Goal: Information Seeking & Learning: Learn about a topic

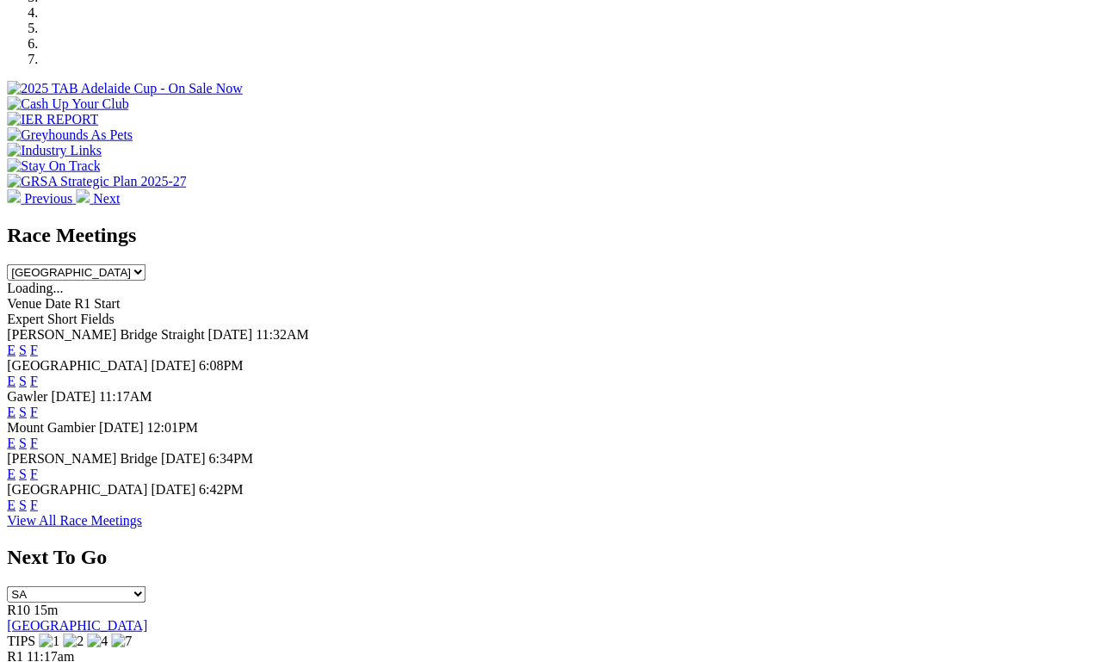
scroll to position [586, 4]
click at [16, 497] on link "E" at bounding box center [11, 504] width 9 height 15
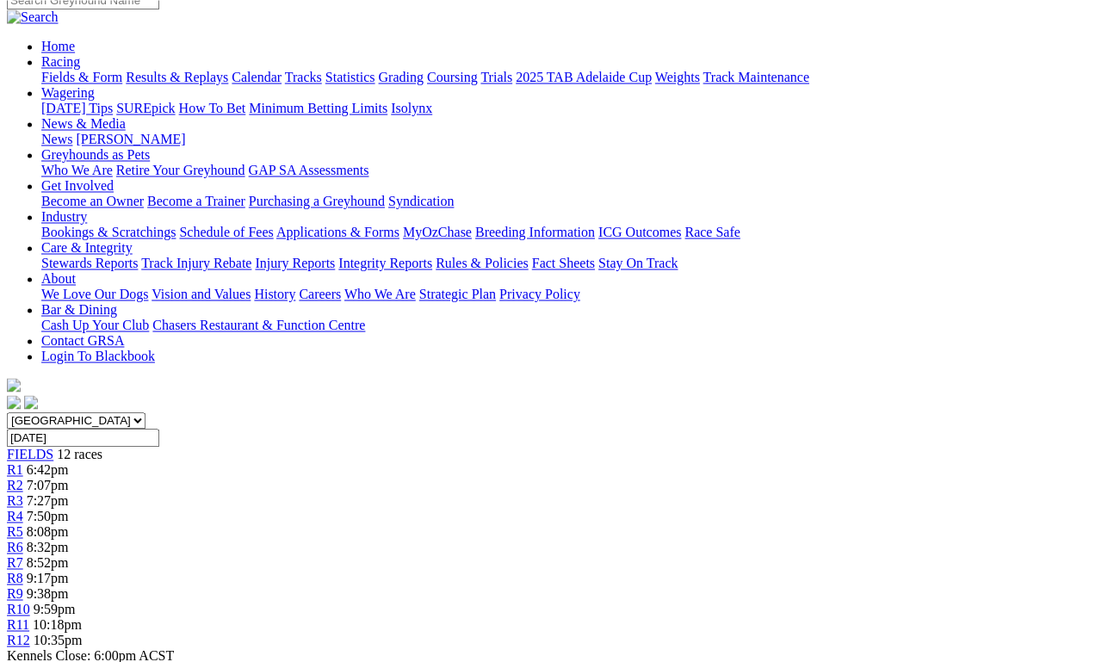
scroll to position [146, 0]
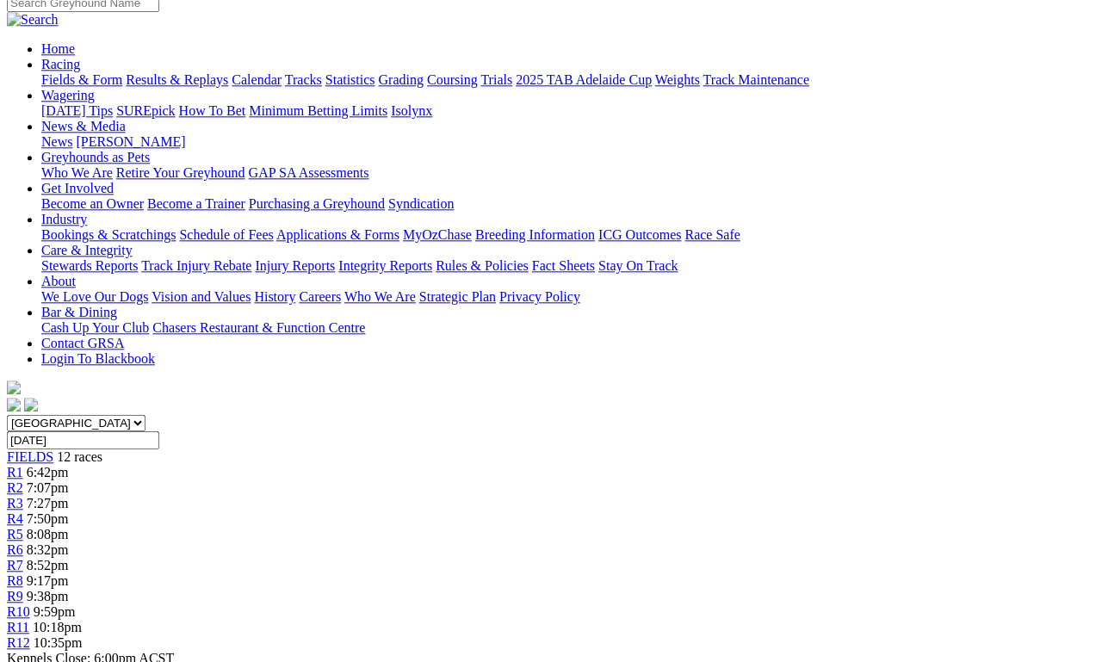
click at [69, 574] on span "9:17pm" at bounding box center [48, 581] width 42 height 15
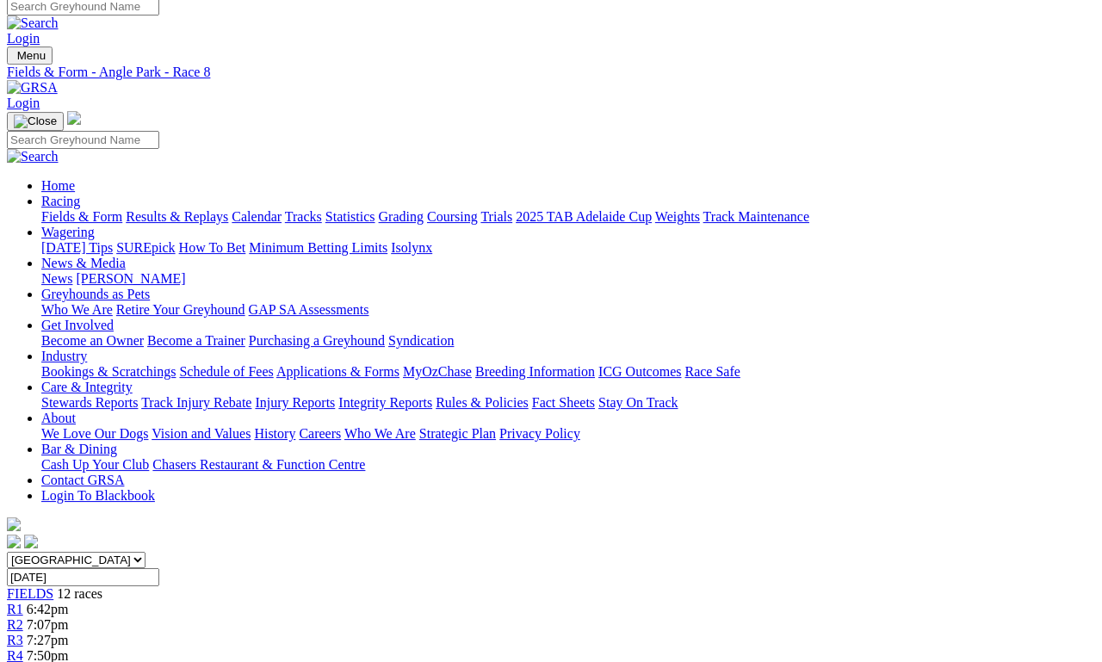
scroll to position [3, 0]
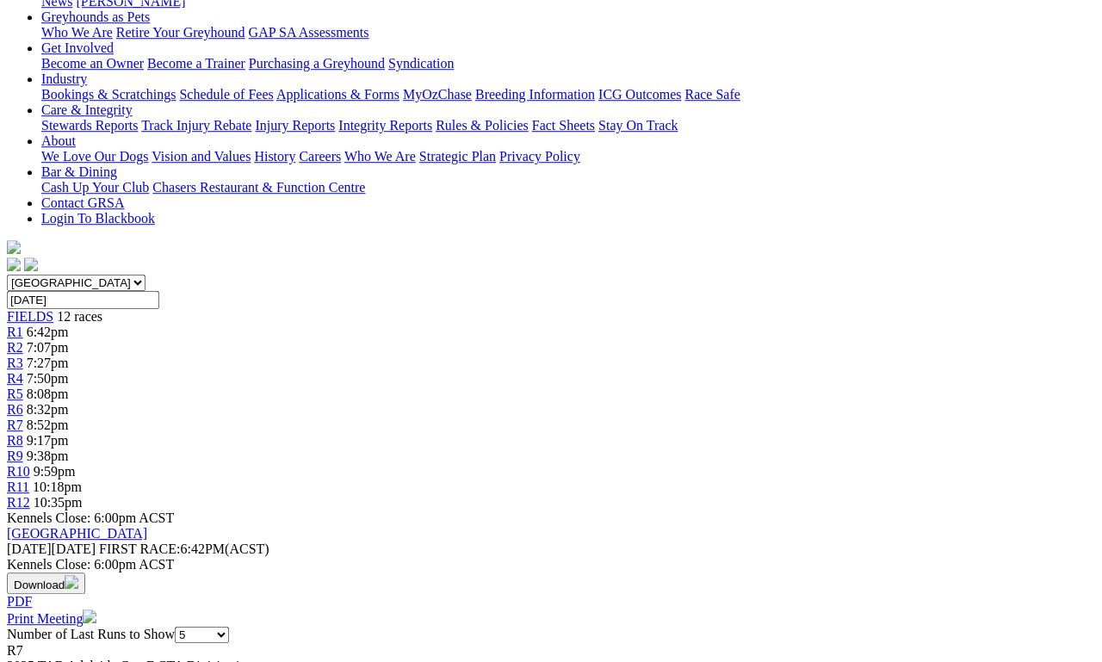
scroll to position [286, 0]
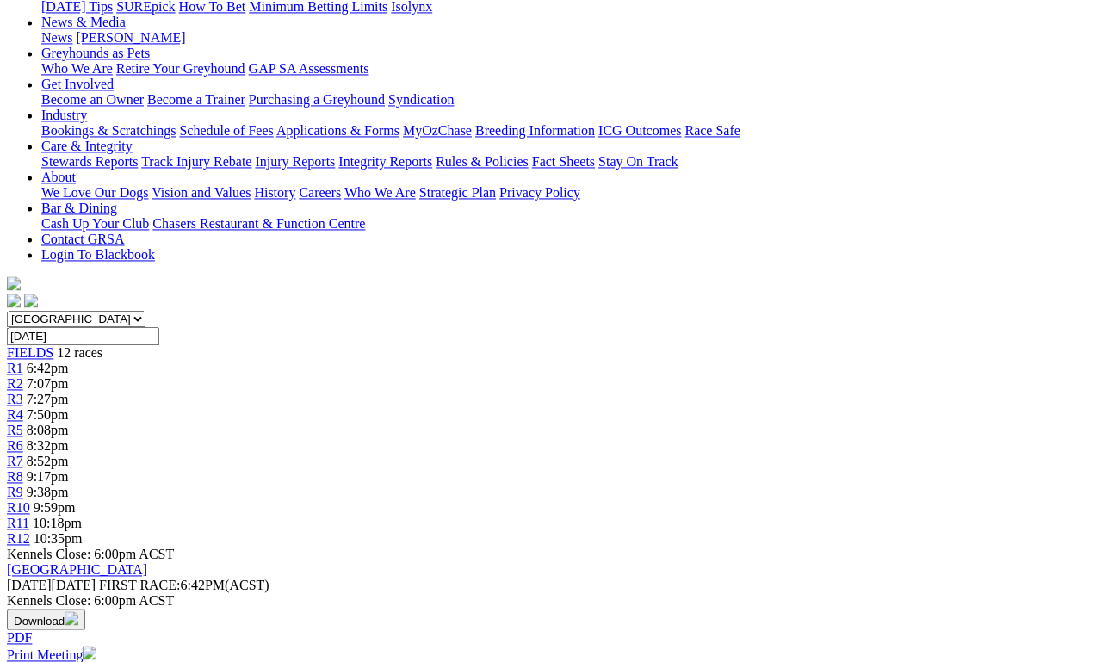
scroll to position [250, 0]
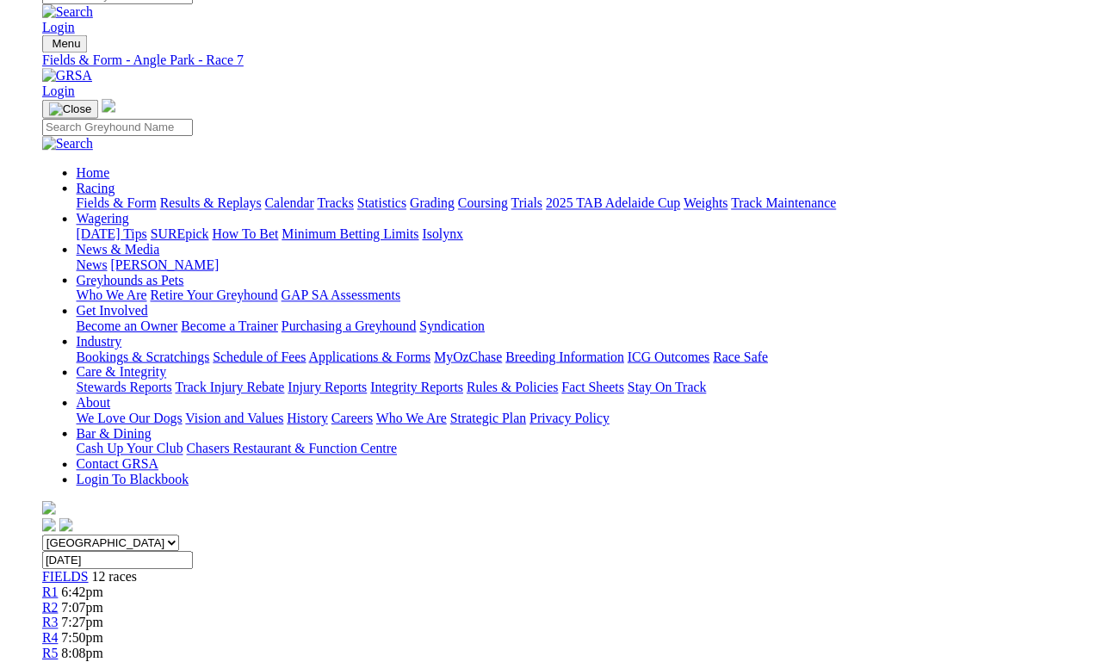
scroll to position [286, 0]
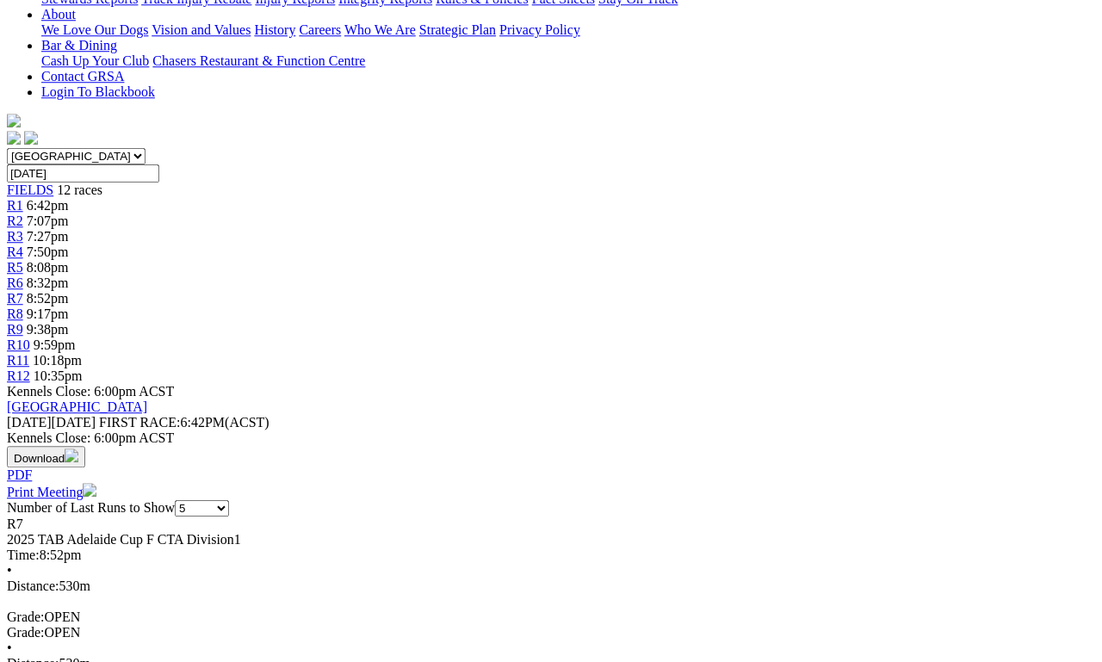
scroll to position [450, 0]
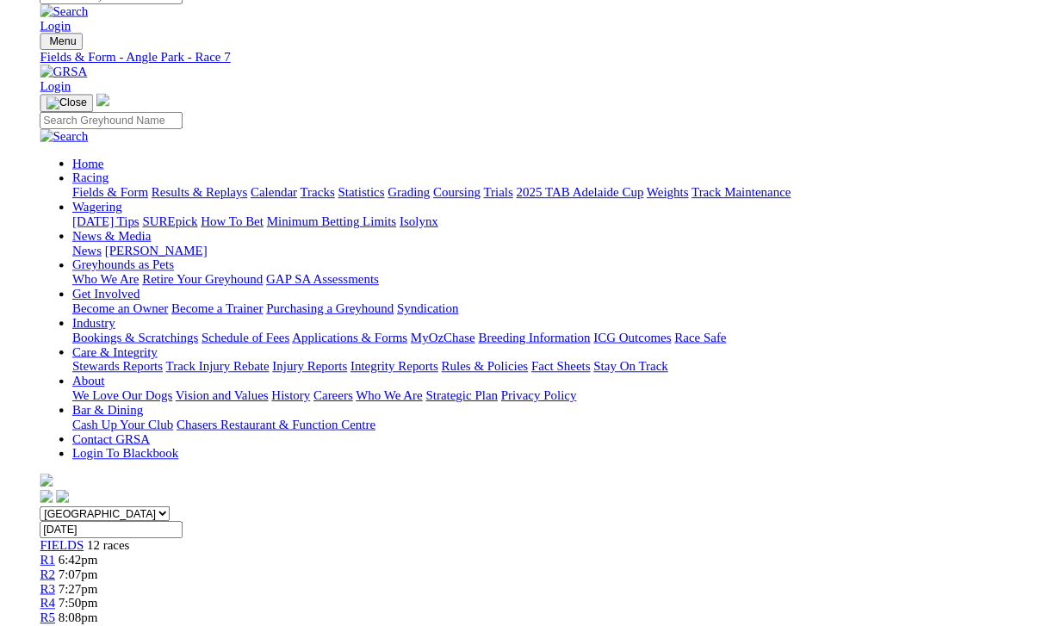
scroll to position [473, 0]
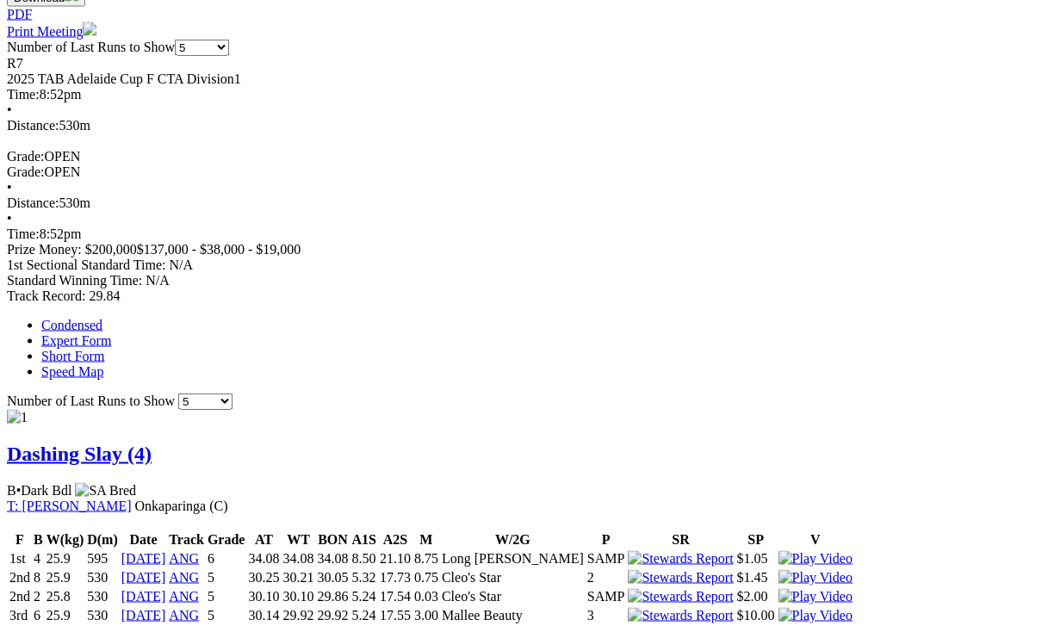
scroll to position [875, 0]
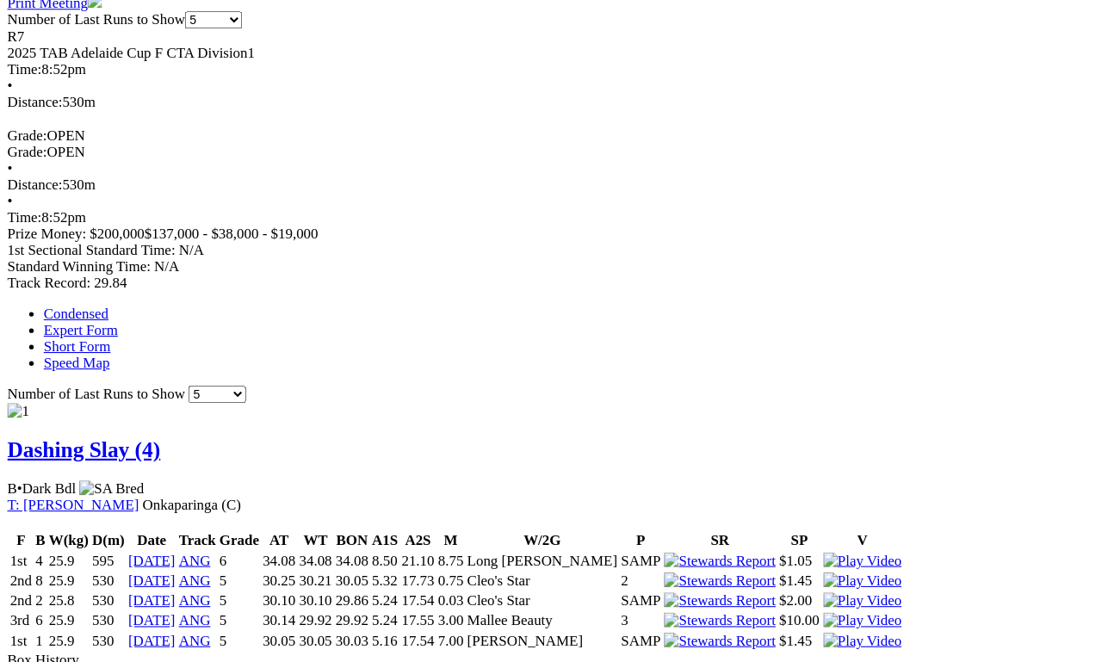
scroll to position [902, 0]
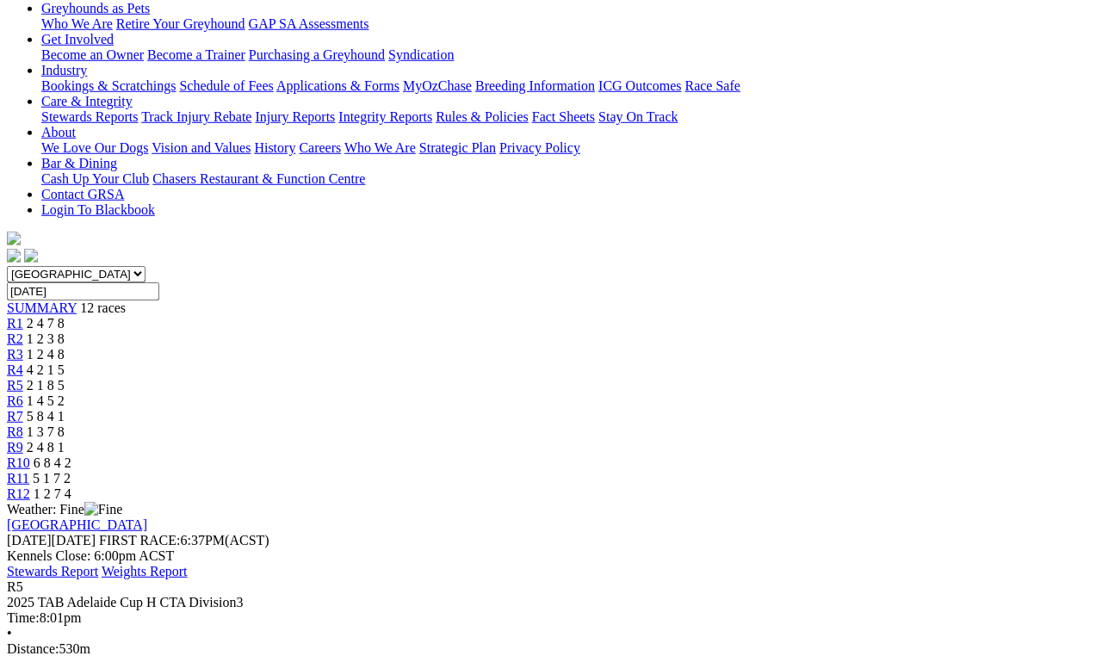
scroll to position [297, 0]
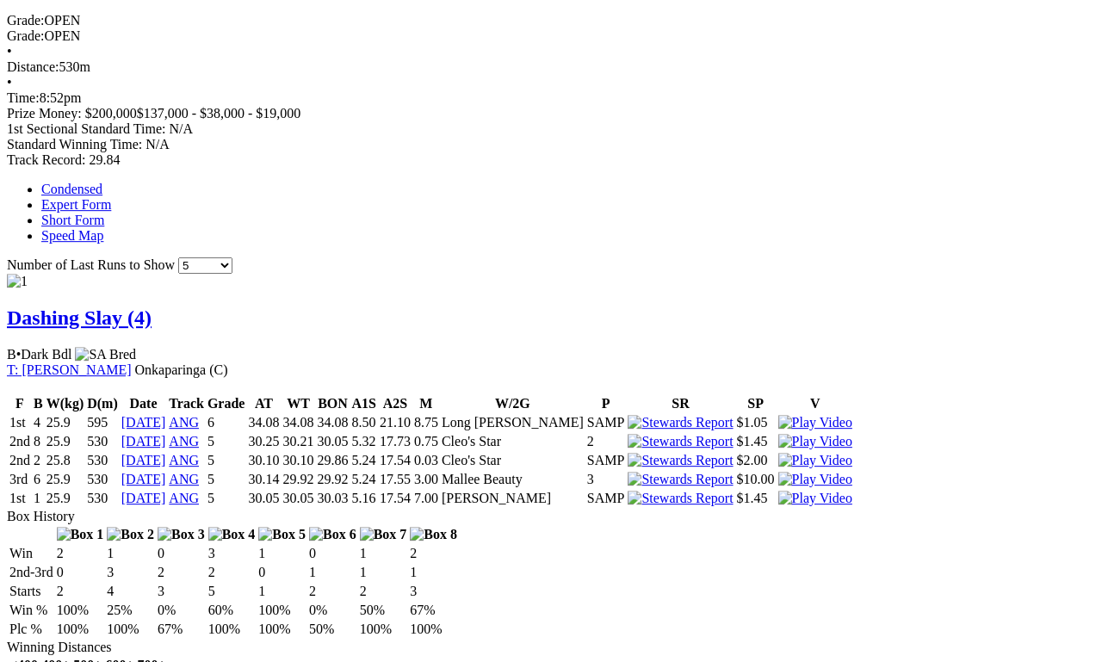
scroll to position [1014, 0]
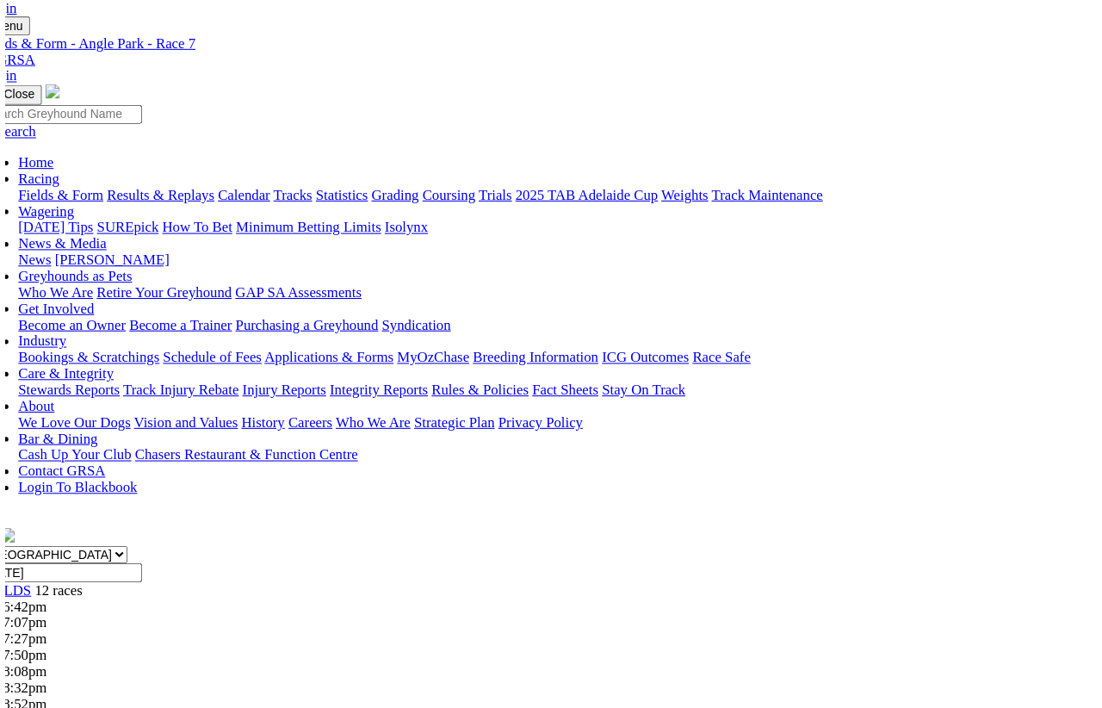
scroll to position [21, 0]
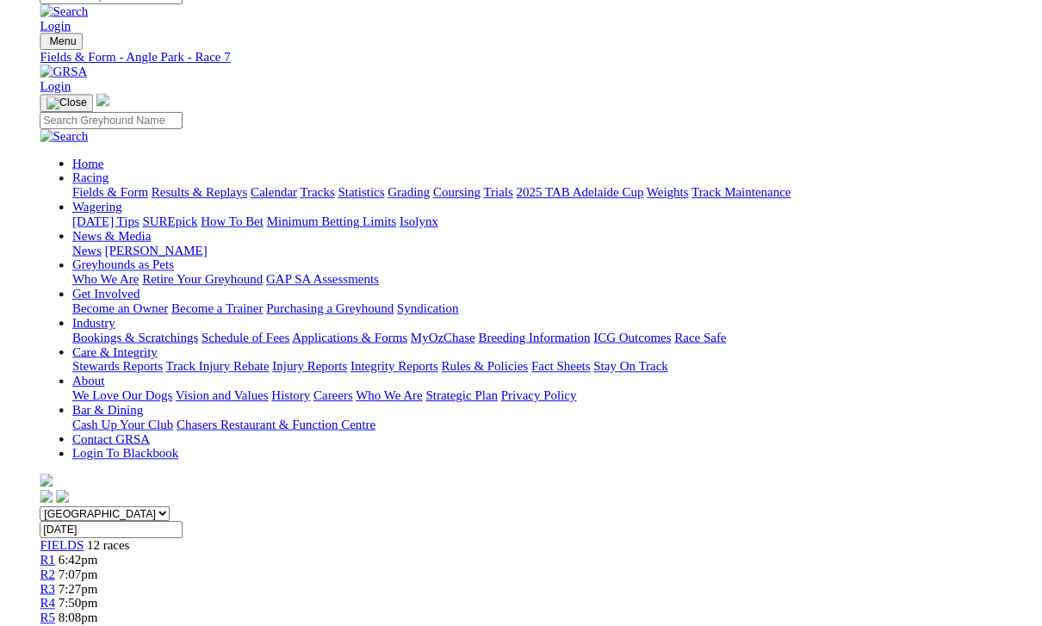
scroll to position [1035, 0]
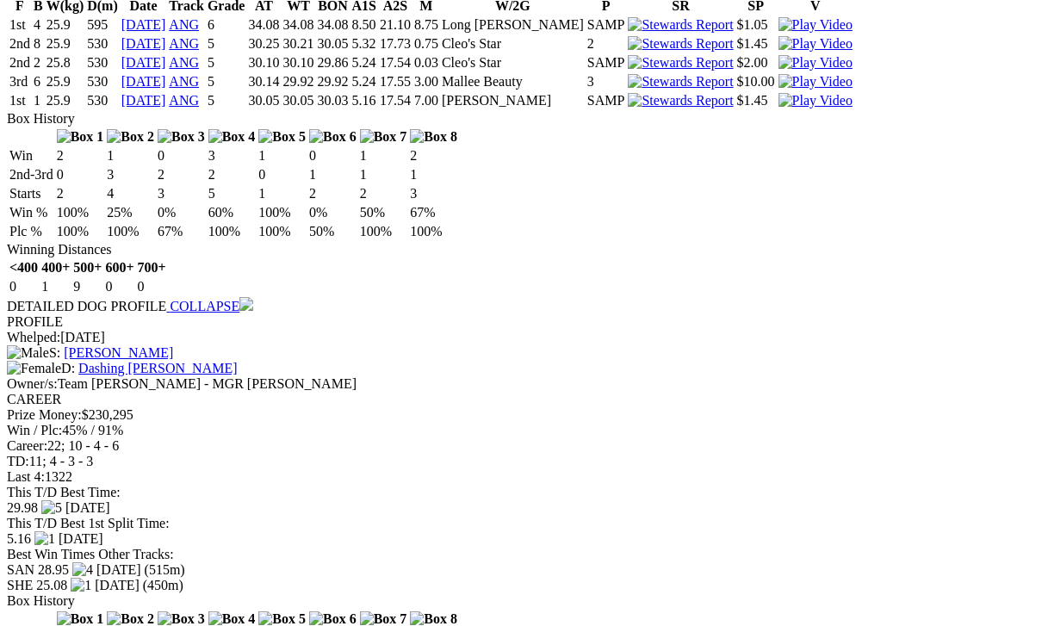
scroll to position [1406, 0]
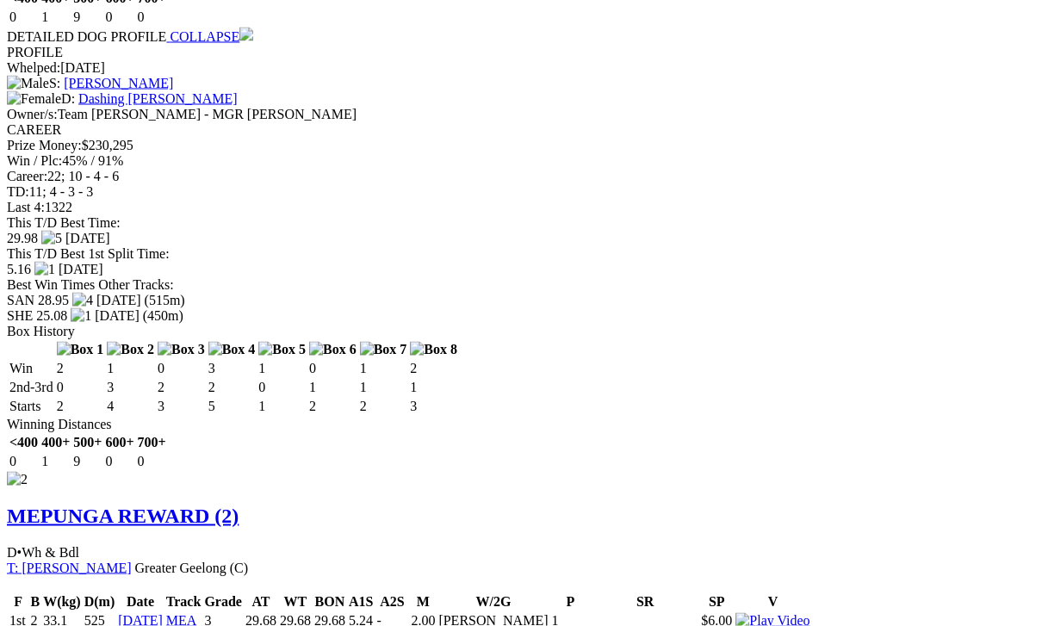
scroll to position [1679, 0]
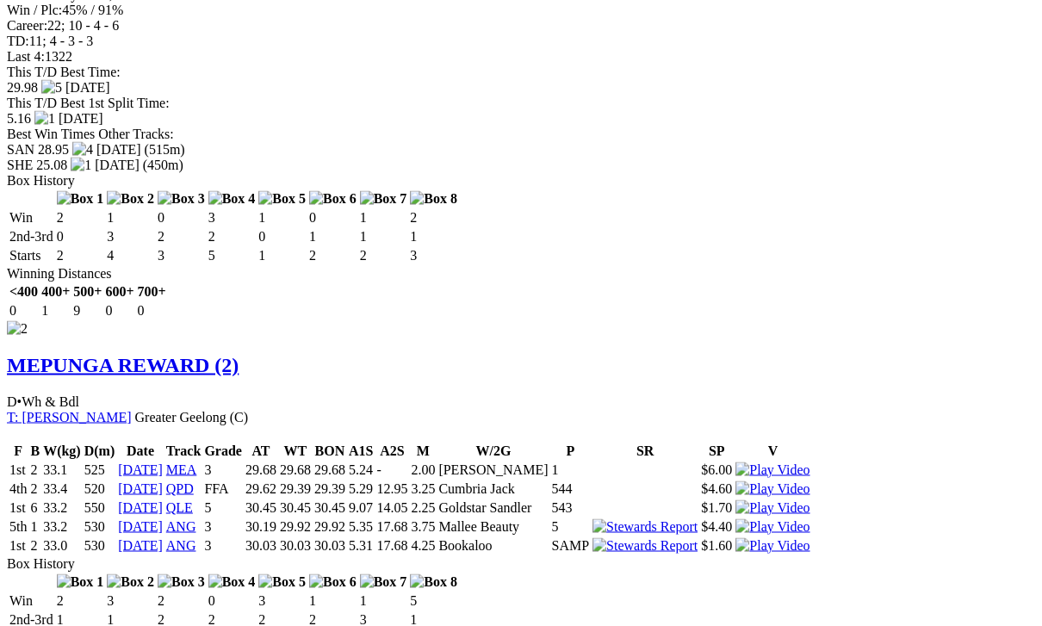
scroll to position [1829, 0]
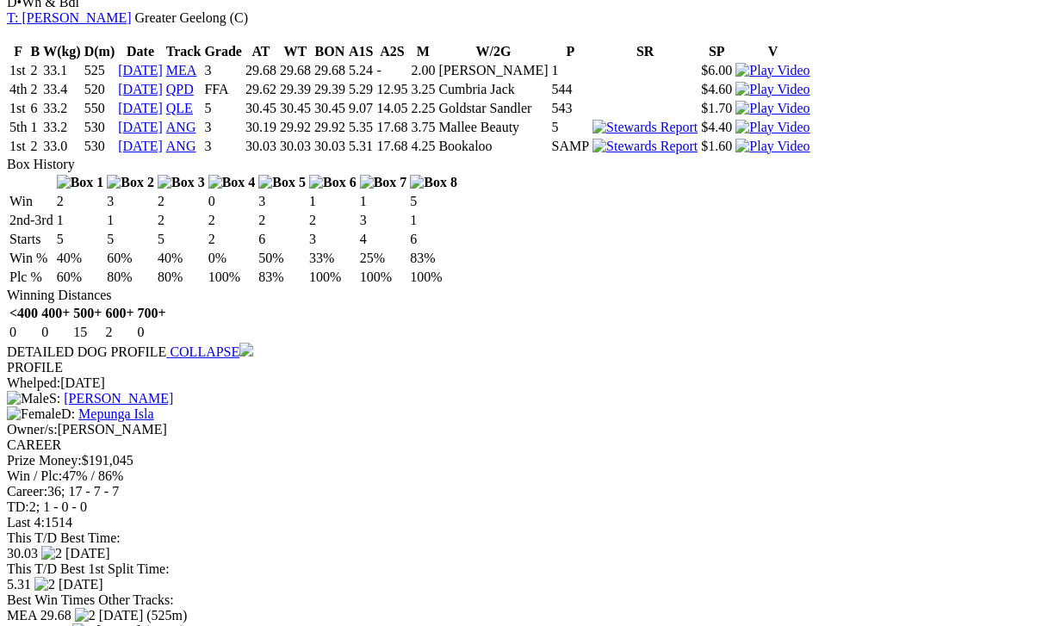
scroll to position [2227, 0]
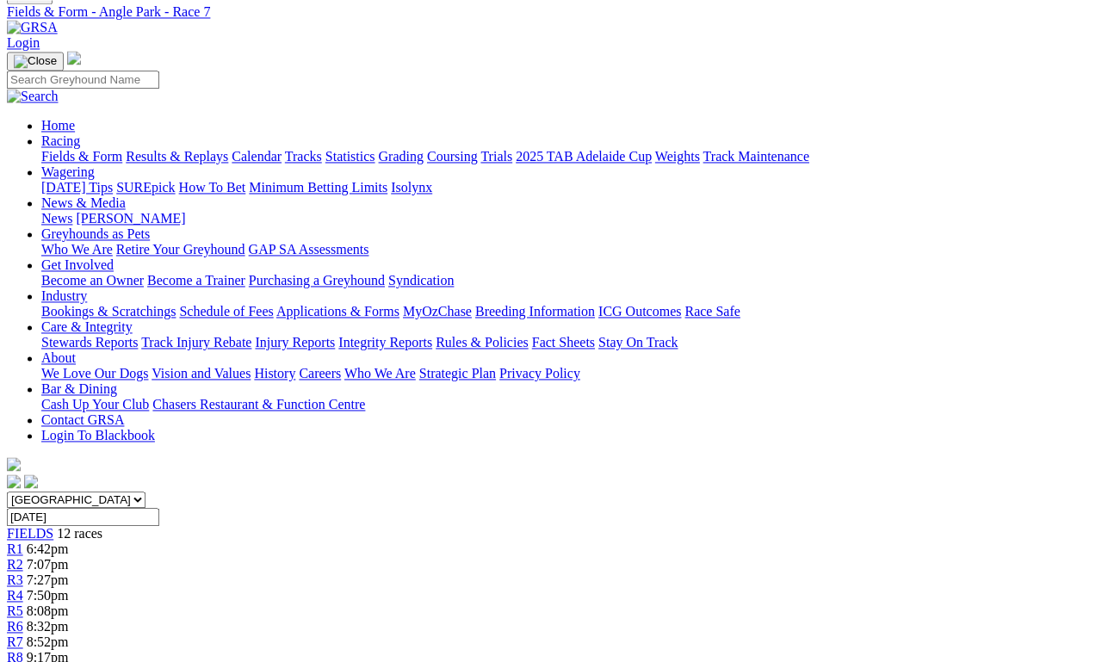
scroll to position [0, 0]
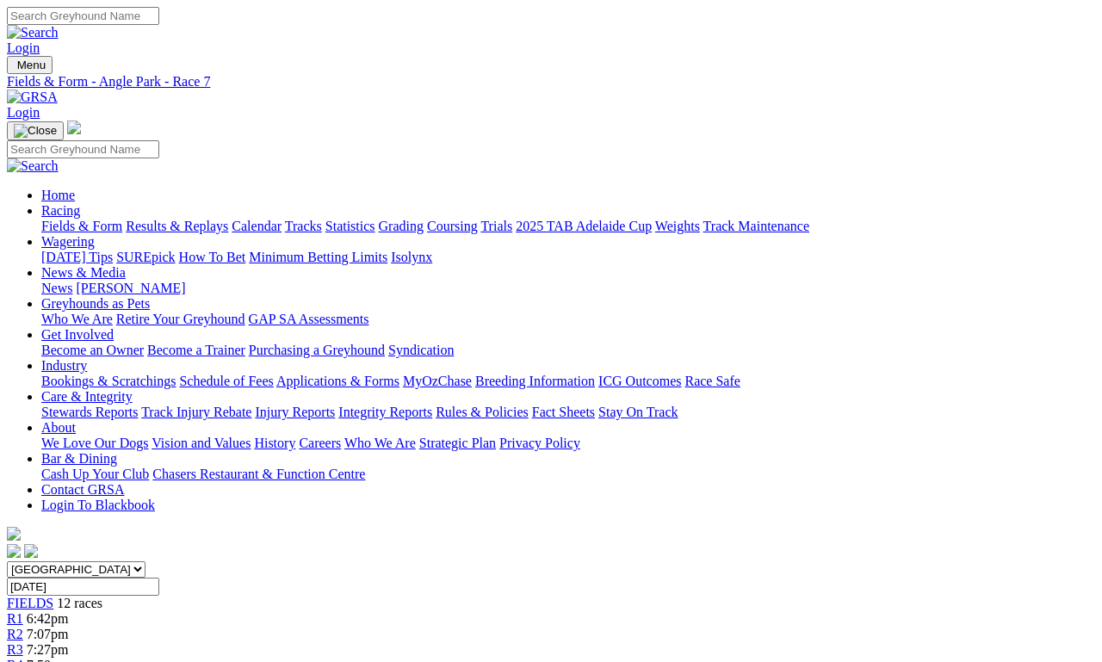
click at [23, 658] on span "R4" at bounding box center [15, 665] width 16 height 15
click at [23, 642] on span "R3" at bounding box center [15, 649] width 16 height 15
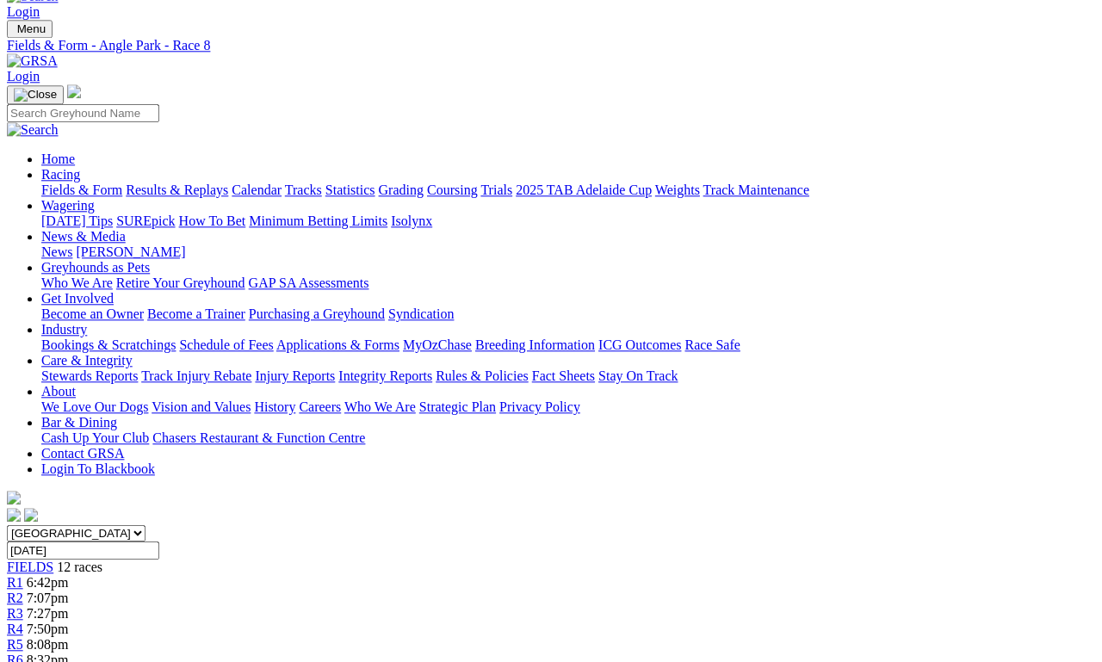
scroll to position [35, 0]
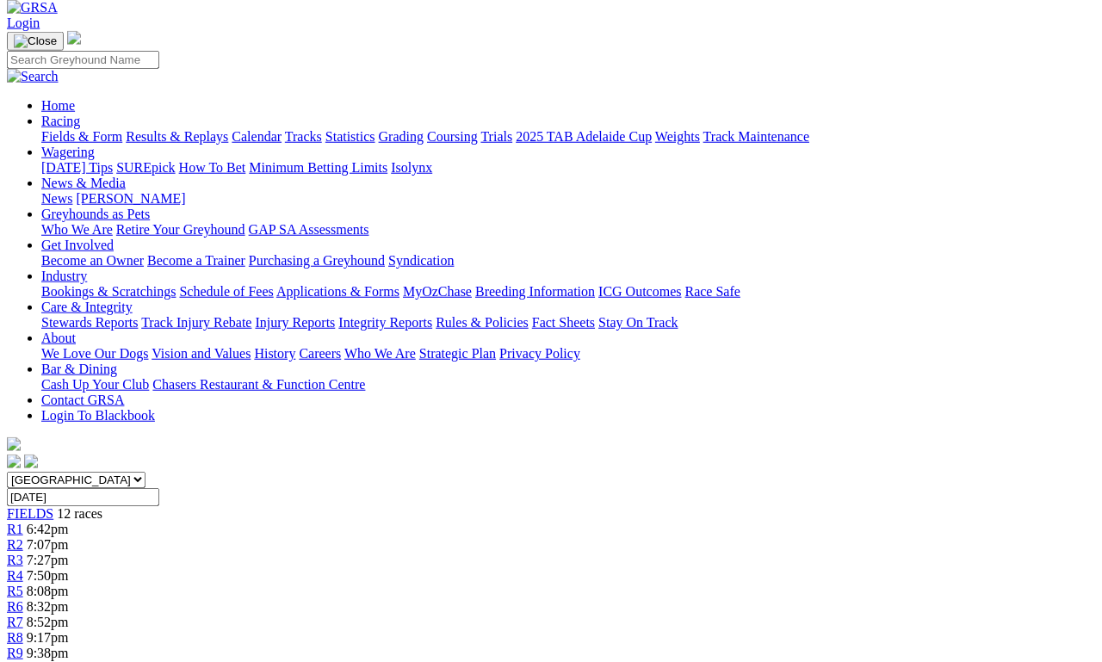
scroll to position [95, 0]
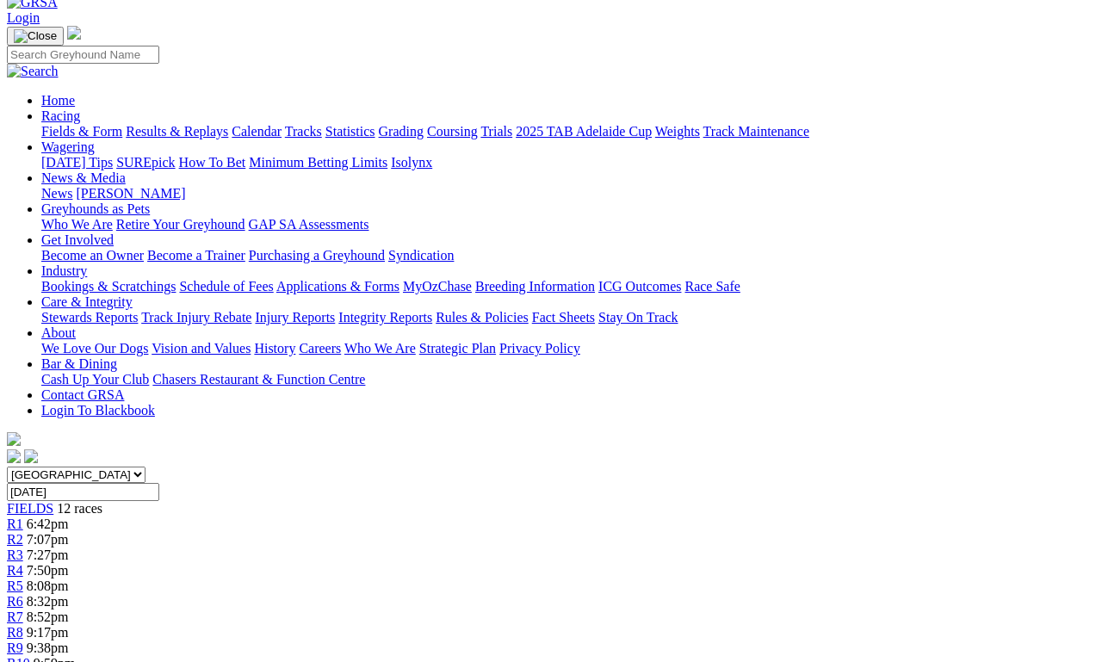
click at [30, 656] on span "R10" at bounding box center [18, 663] width 23 height 15
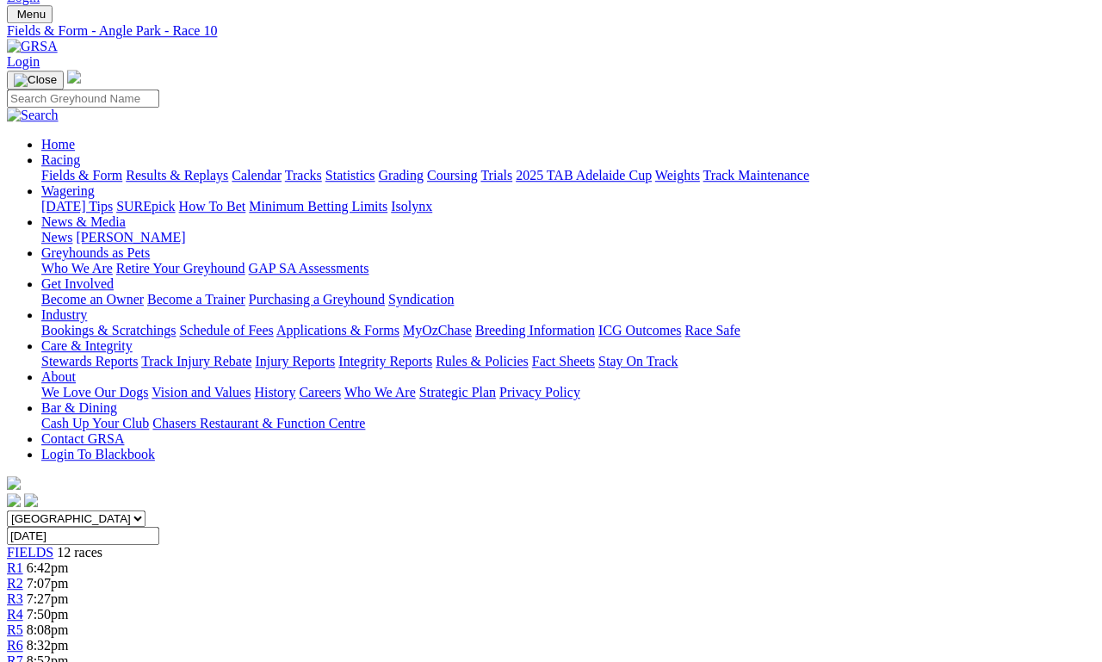
scroll to position [51, 0]
